Goal: Task Accomplishment & Management: Manage account settings

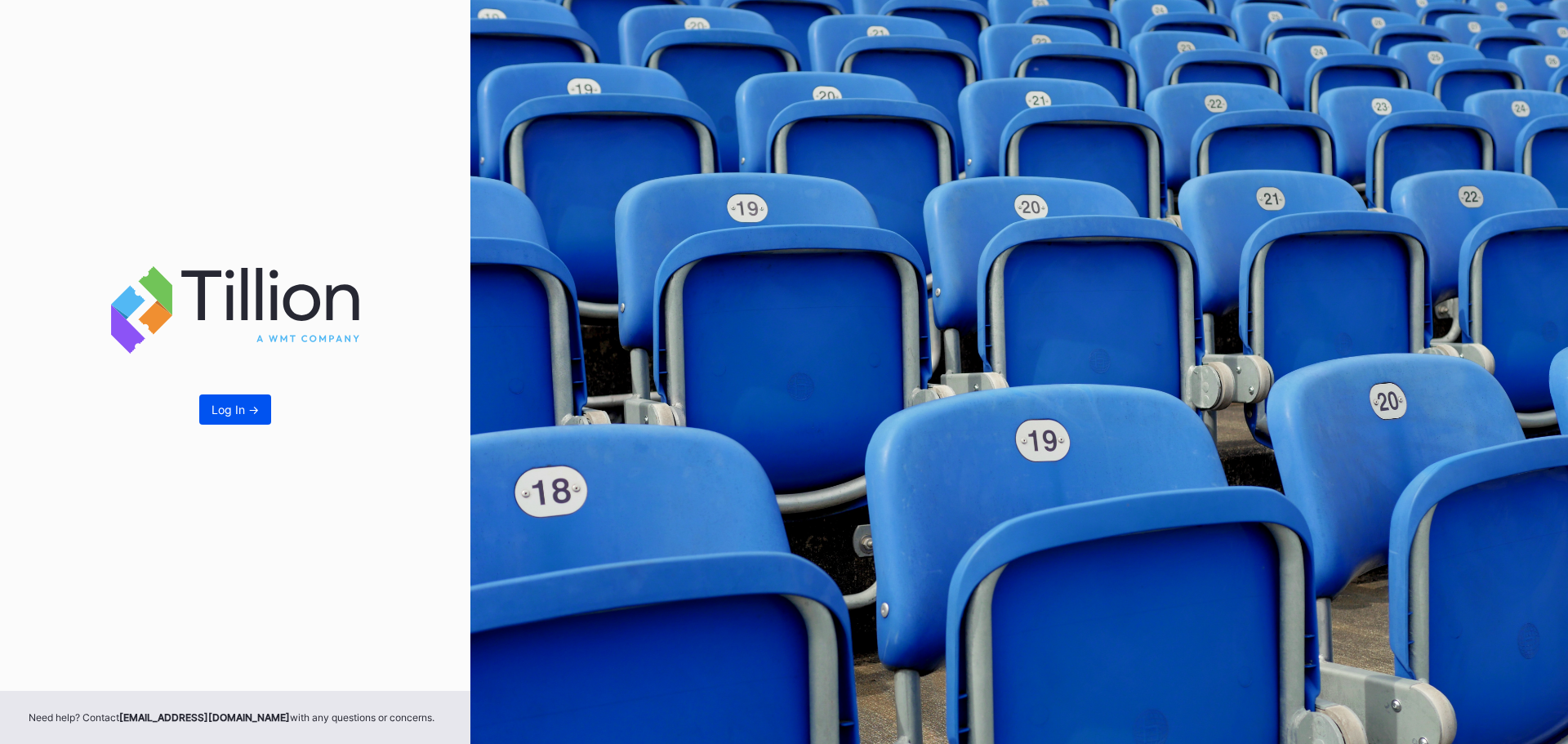
click at [247, 413] on div "Log In ->" at bounding box center [235, 409] width 47 height 14
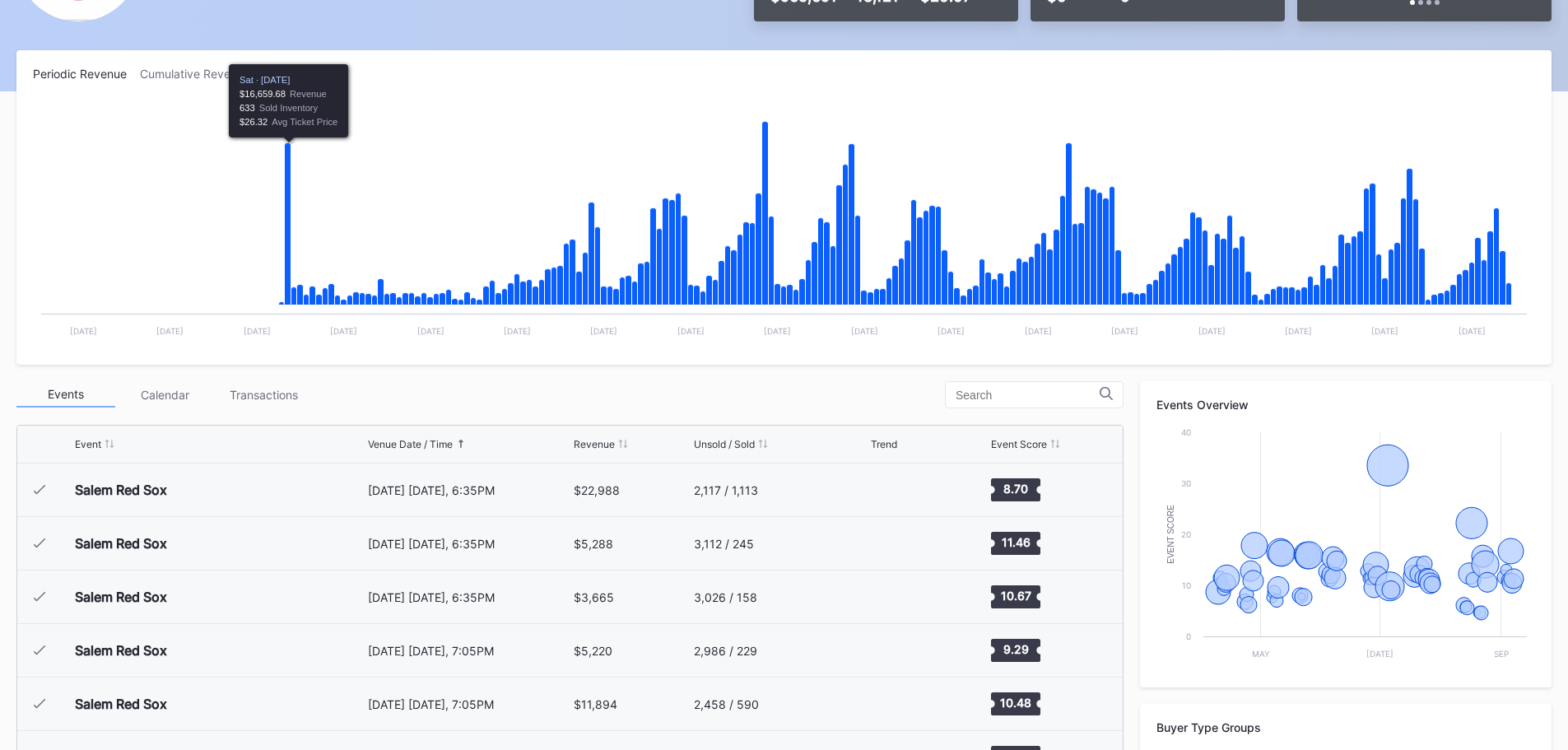
scroll to position [247, 0]
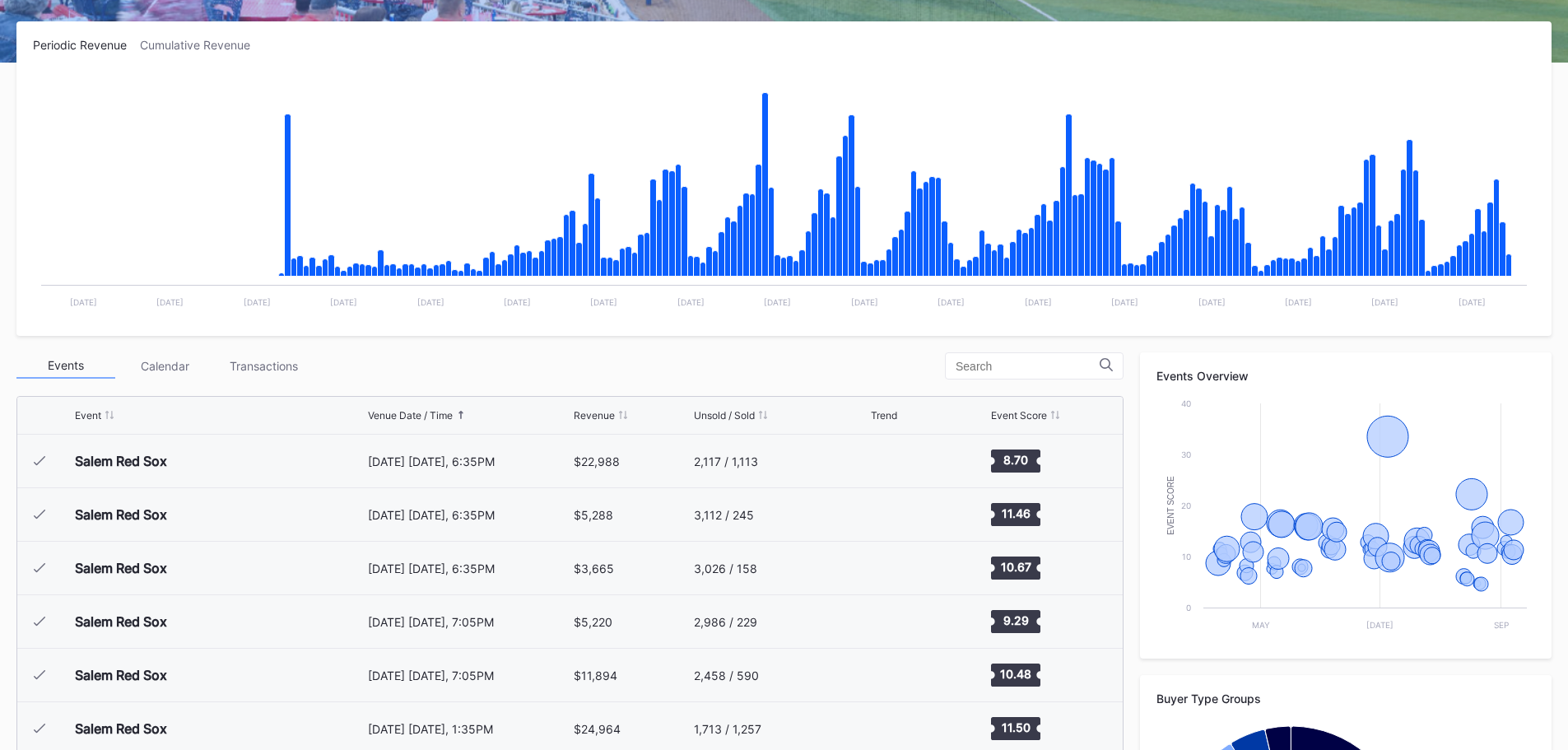
click at [165, 363] on div "Calendar" at bounding box center [165, 366] width 99 height 26
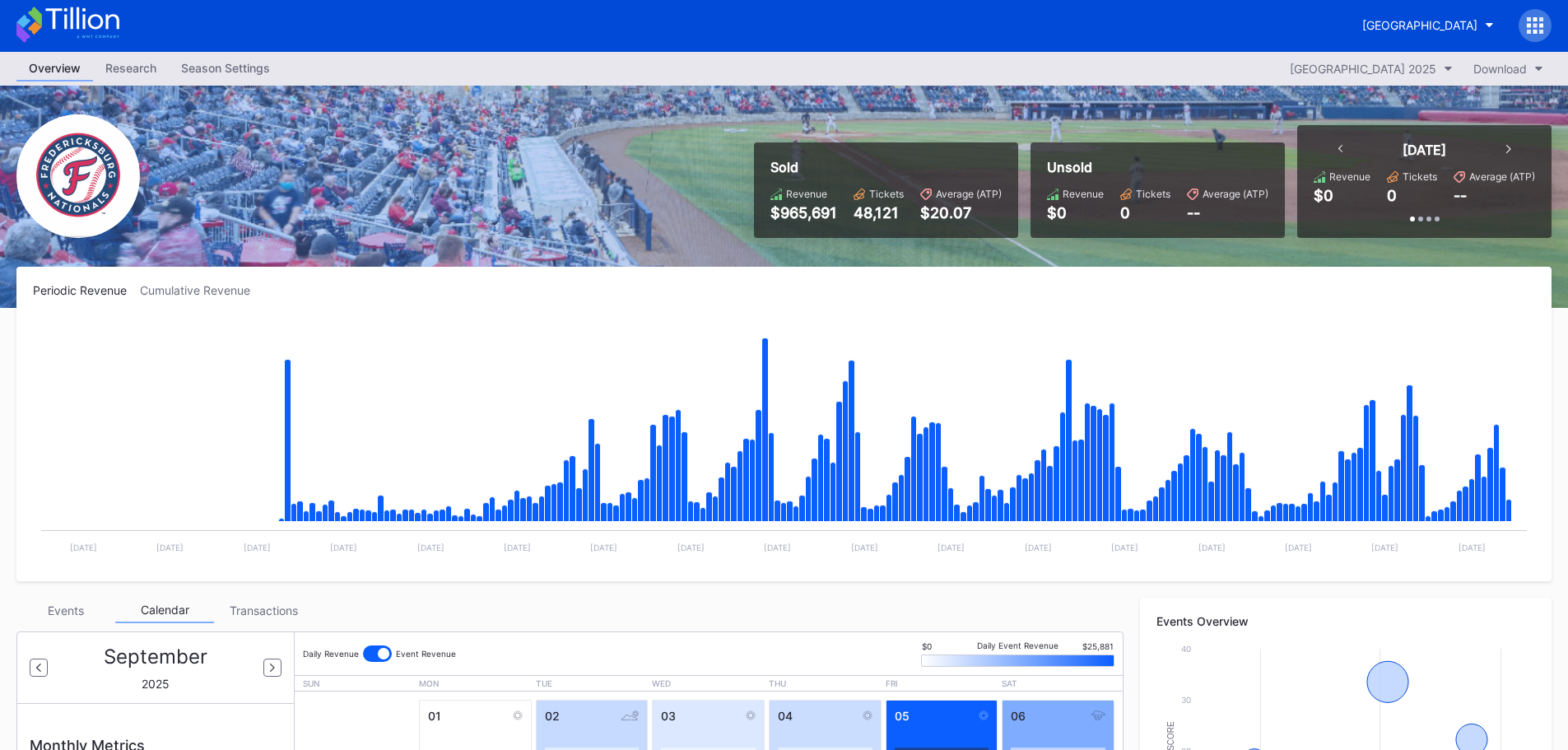
scroll to position [0, 0]
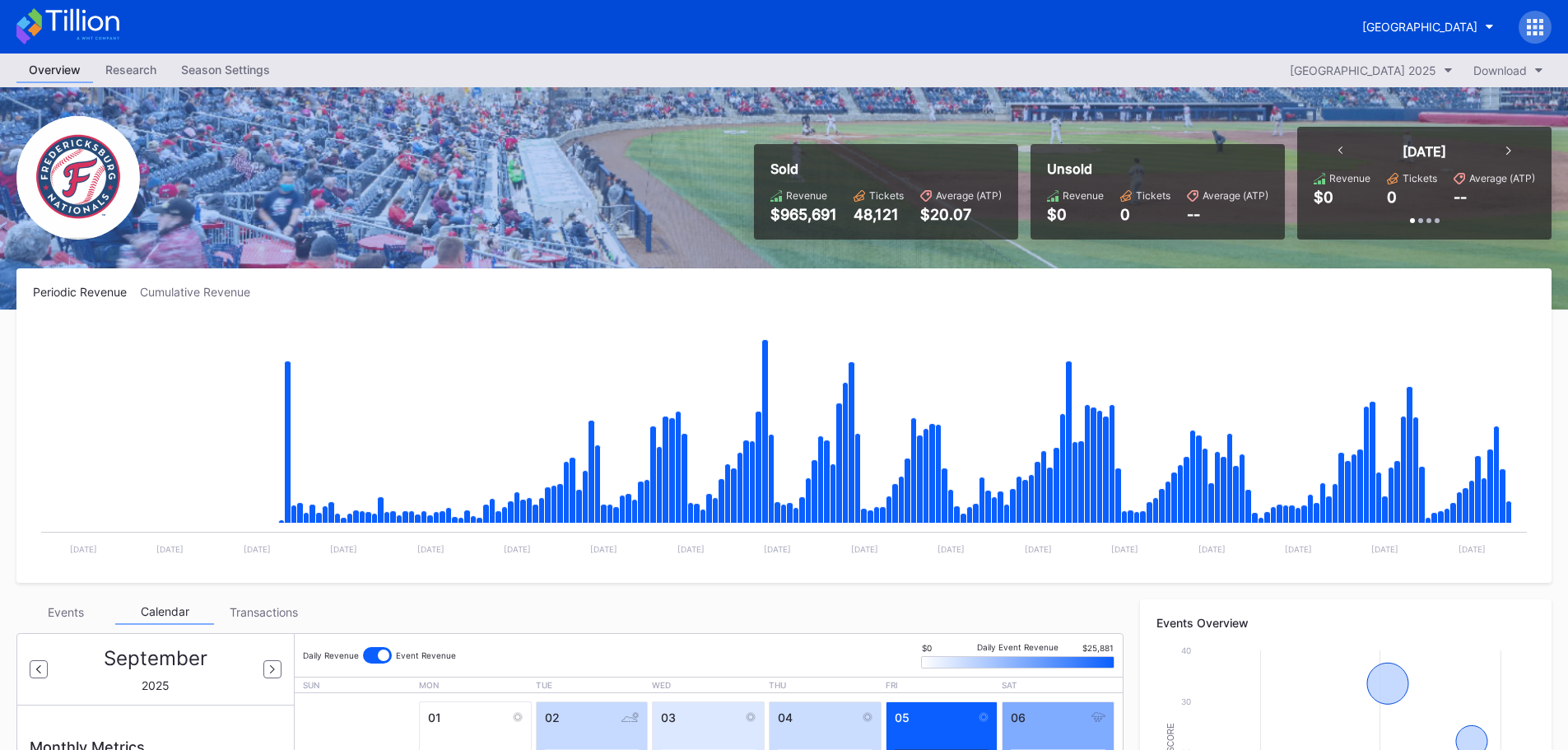
click at [237, 64] on div "Season Settings" at bounding box center [226, 69] width 114 height 24
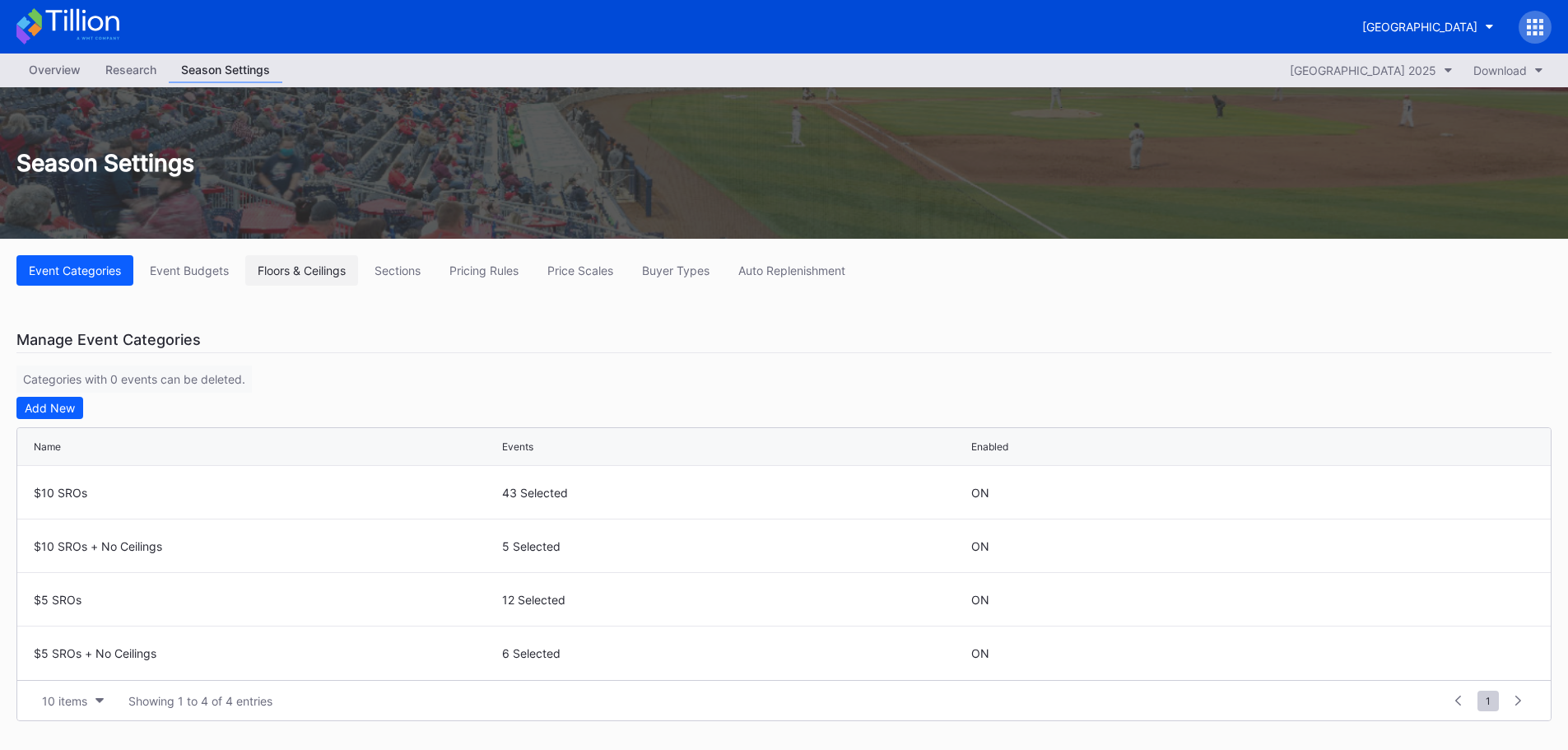
click at [285, 257] on button "Floors & Ceilings" at bounding box center [301, 270] width 113 height 30
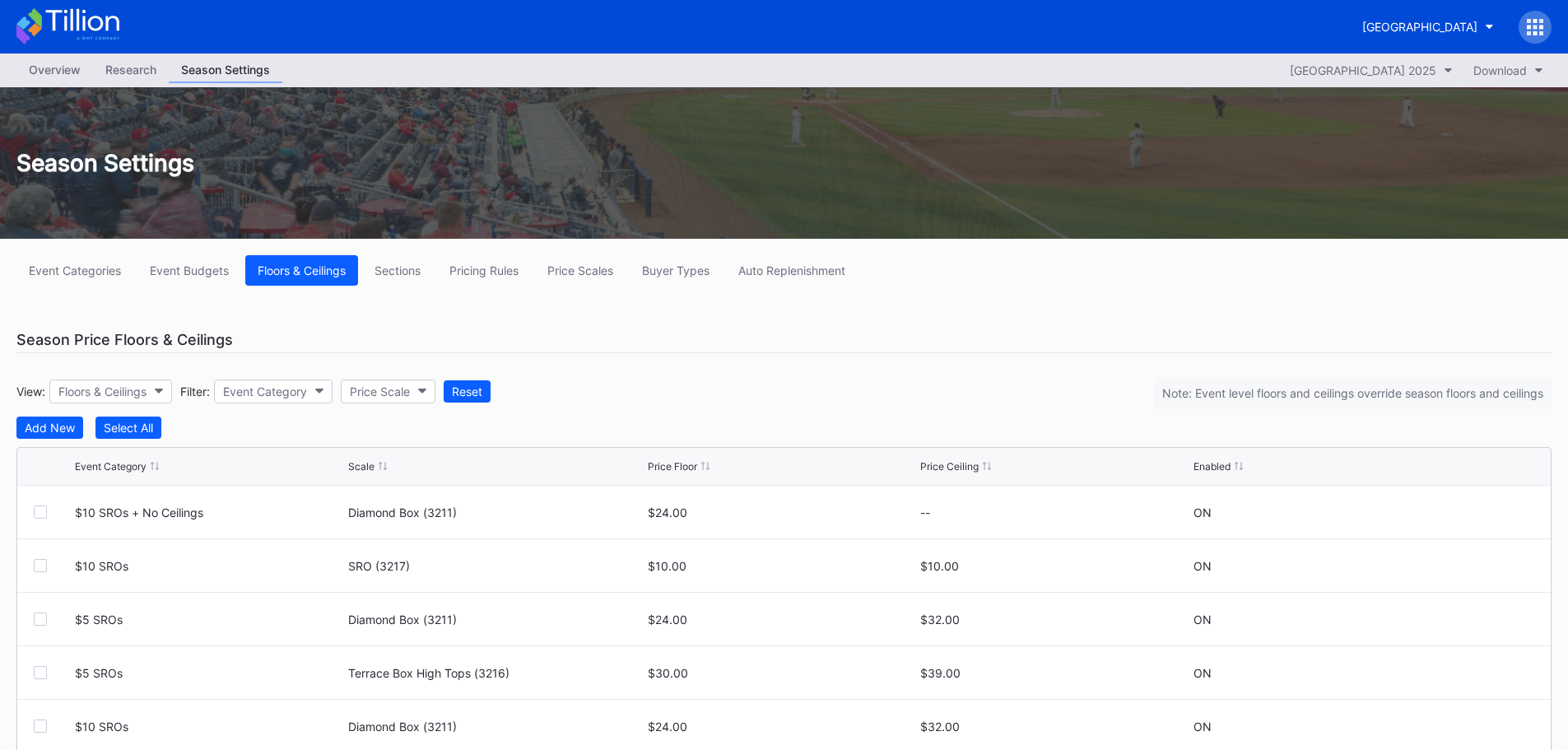
click at [367, 463] on div "Scale" at bounding box center [361, 466] width 27 height 12
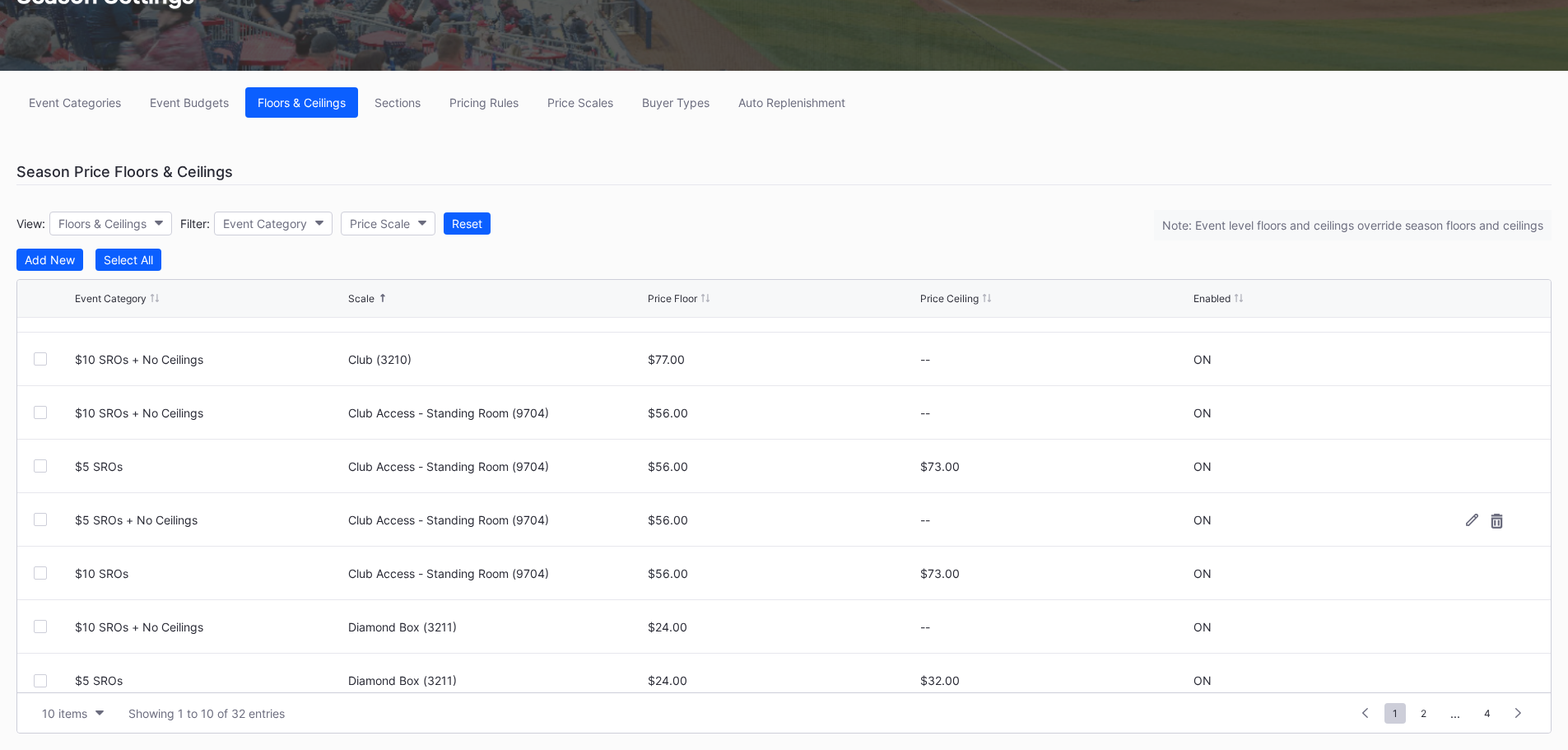
scroll to position [160, 0]
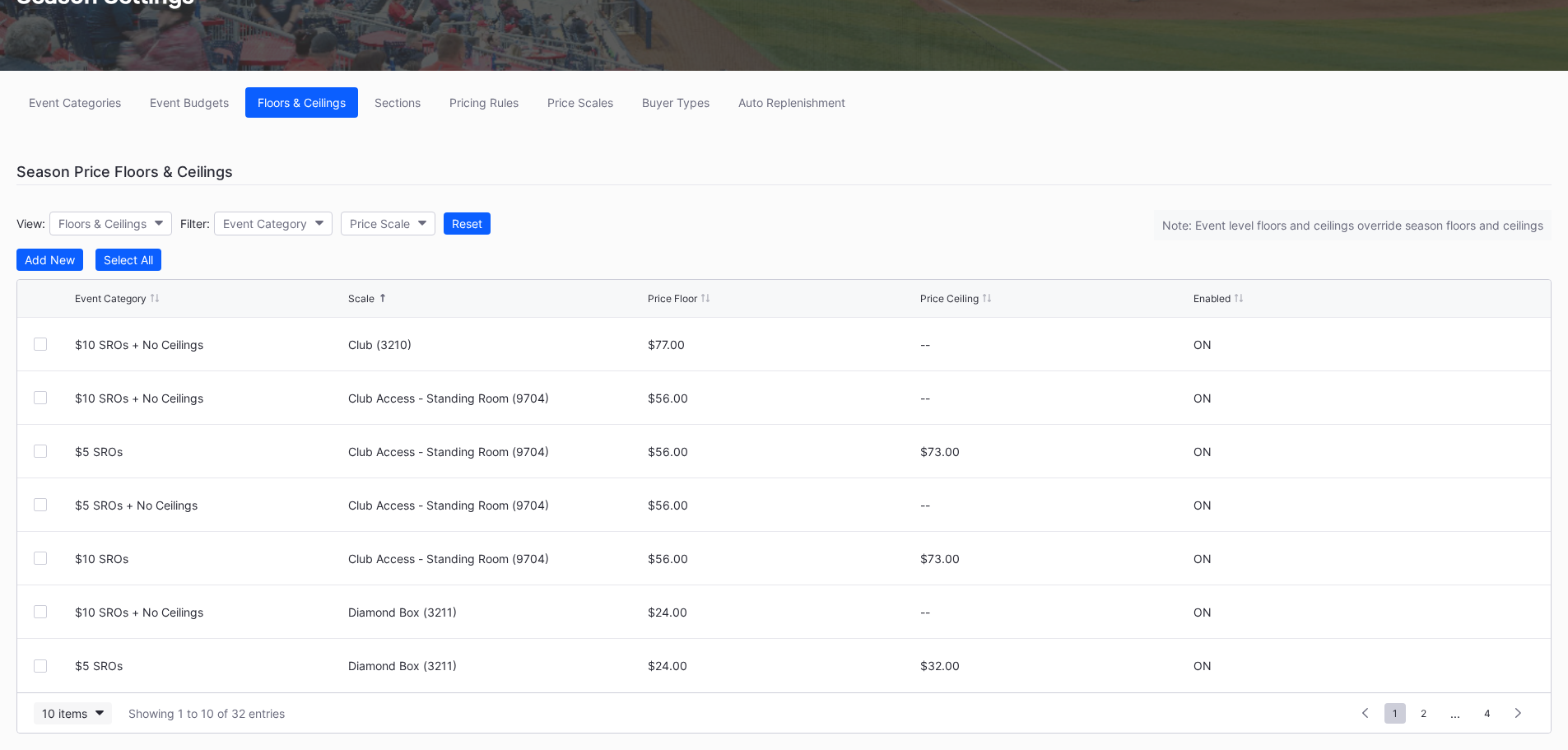
click at [59, 712] on div "10 items" at bounding box center [64, 713] width 46 height 14
click at [81, 667] on div "200 items" at bounding box center [73, 672] width 53 height 14
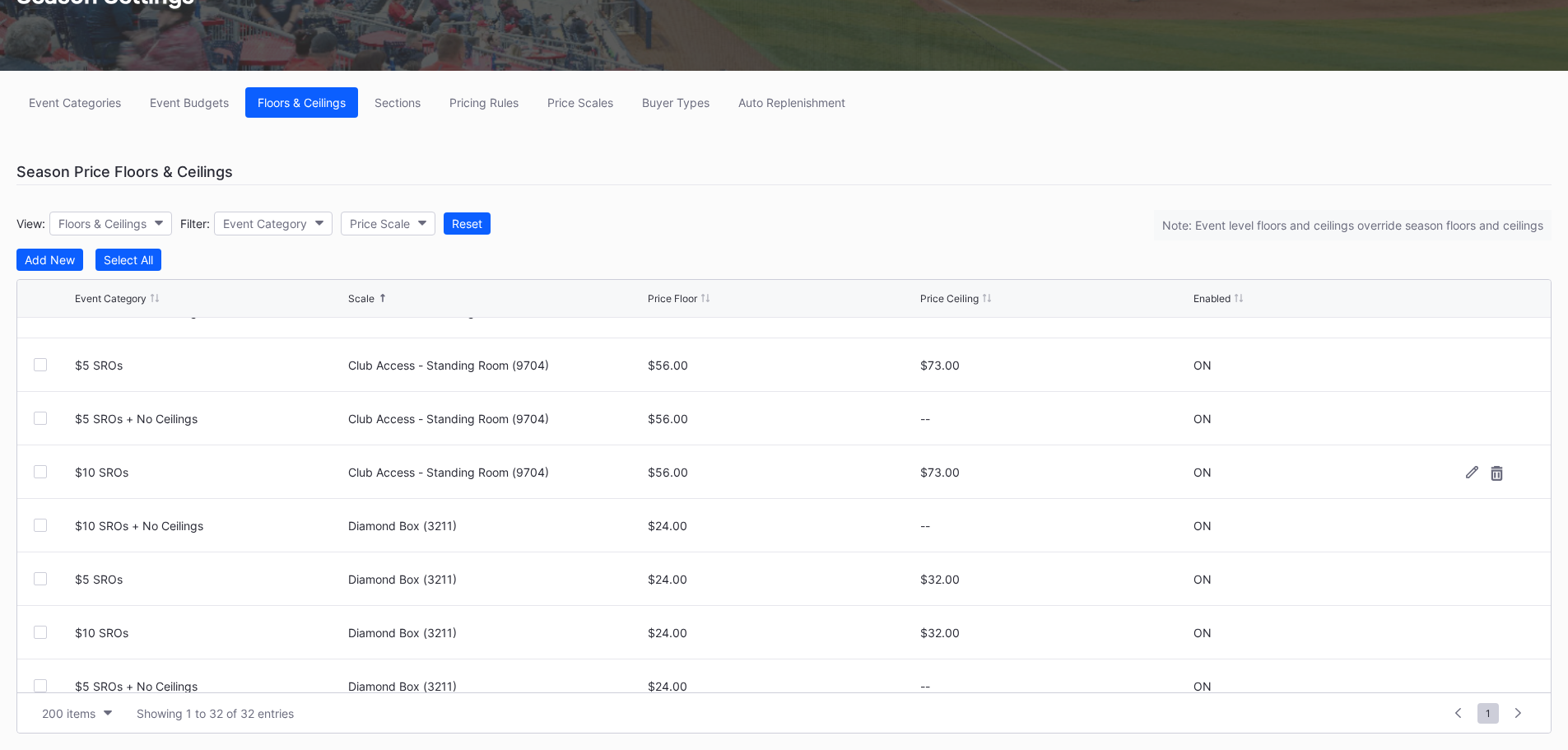
scroll to position [0, 0]
